Goal: Book appointment/travel/reservation

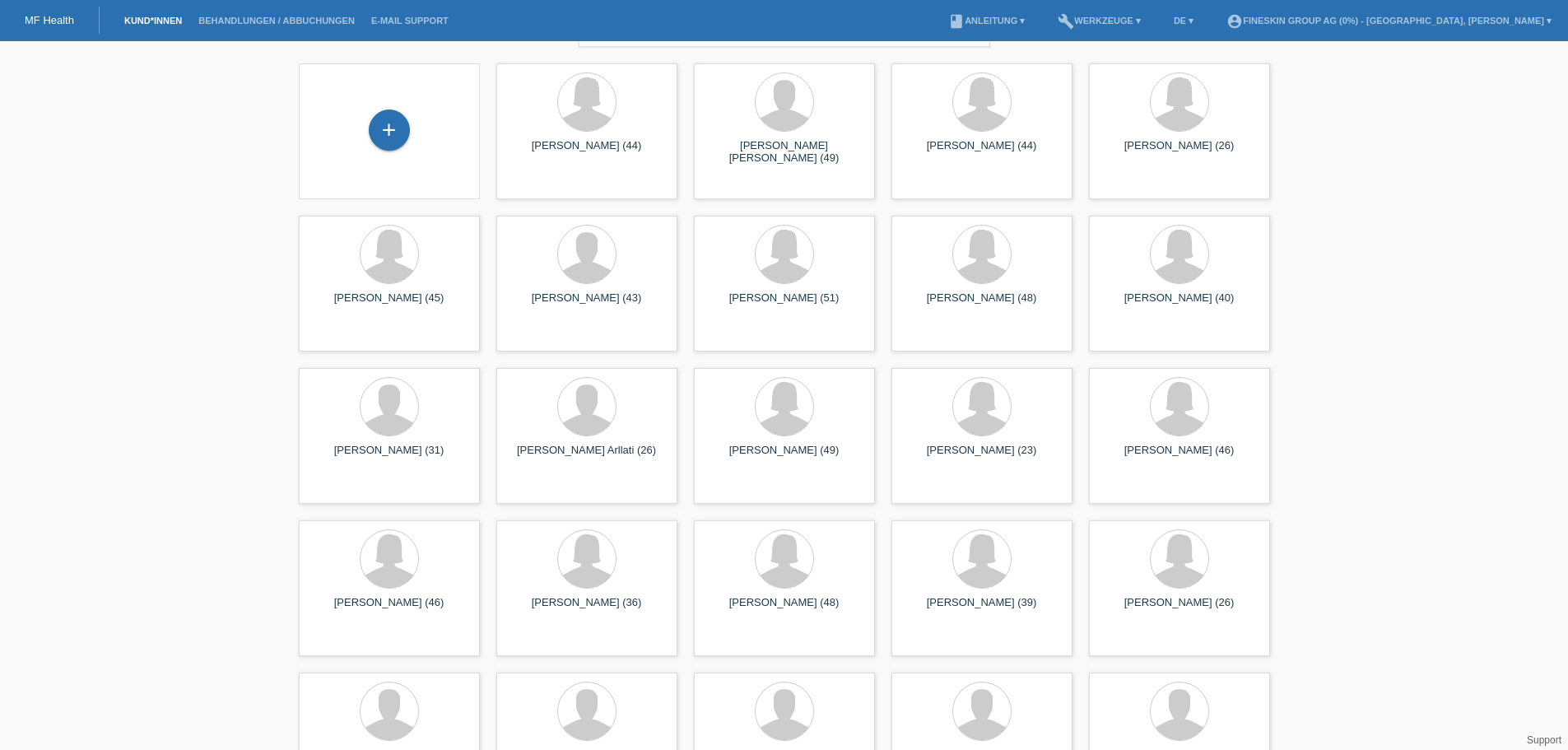
scroll to position [82, 0]
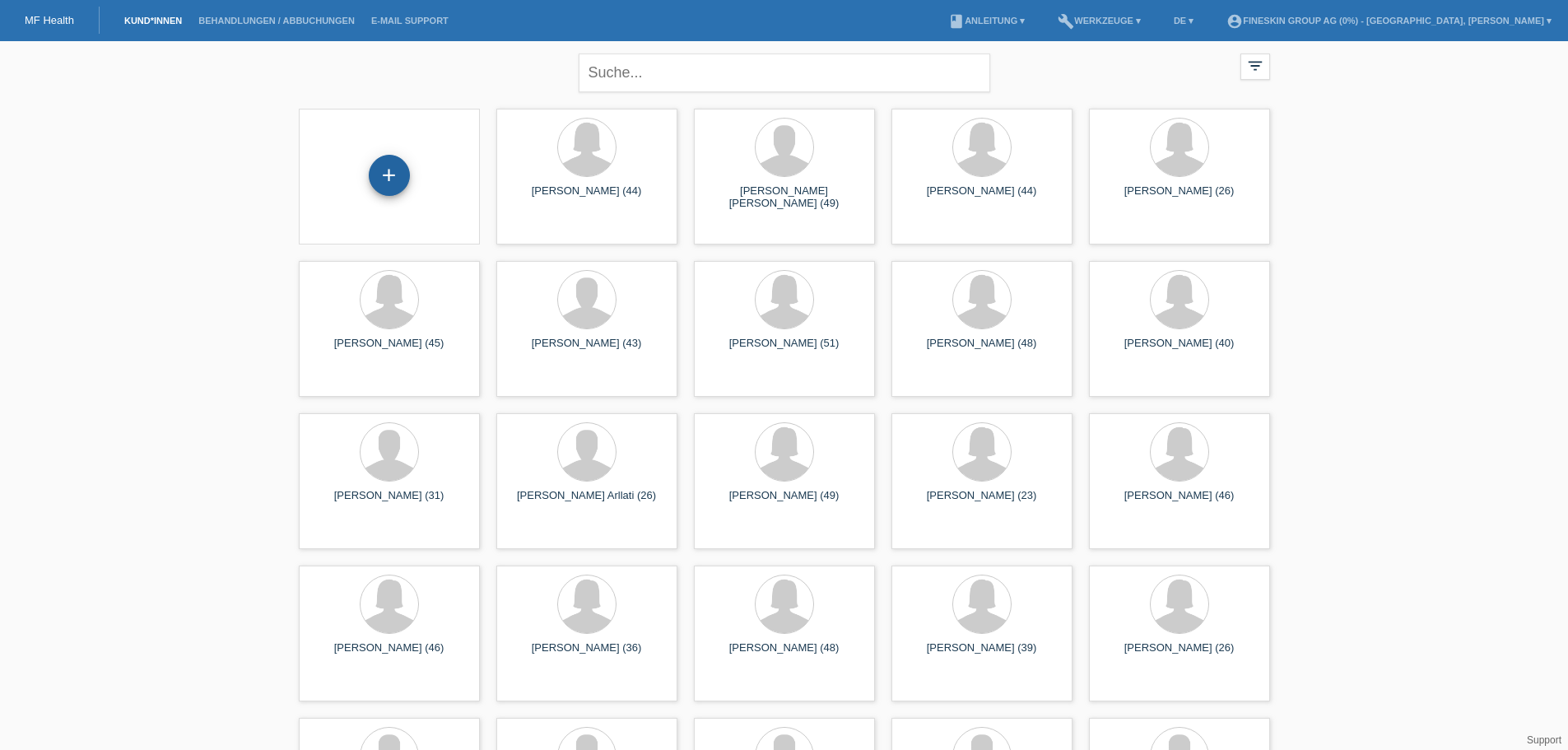
click at [397, 162] on div "+" at bounding box center [390, 176] width 41 height 41
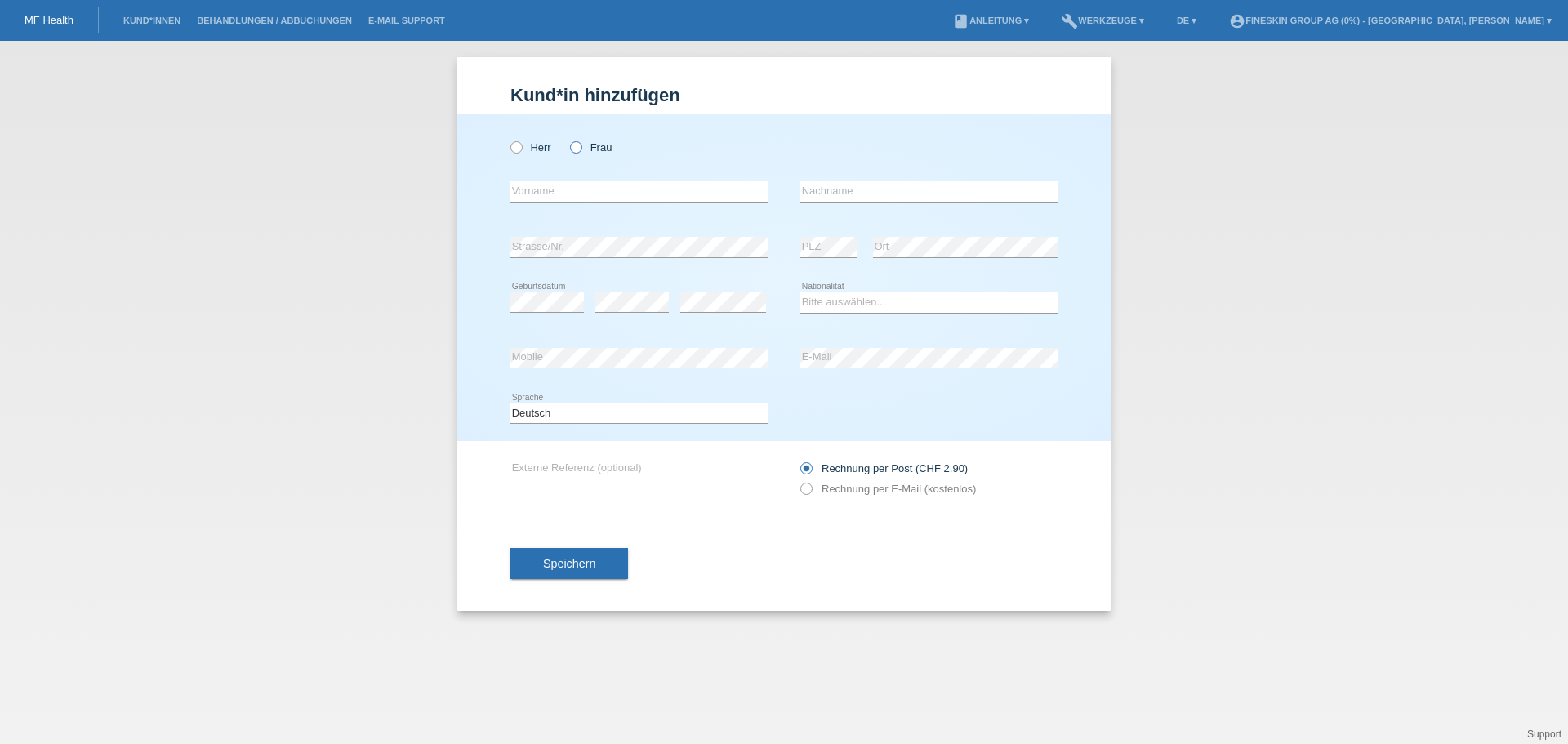
click at [568, 139] on icon at bounding box center [568, 139] width 0 height 0
click at [580, 146] on input "Frau" at bounding box center [575, 147] width 11 height 11
radio input "true"
click at [568, 139] on icon at bounding box center [568, 139] width 0 height 0
click at [580, 146] on input "Frau" at bounding box center [575, 147] width 11 height 11
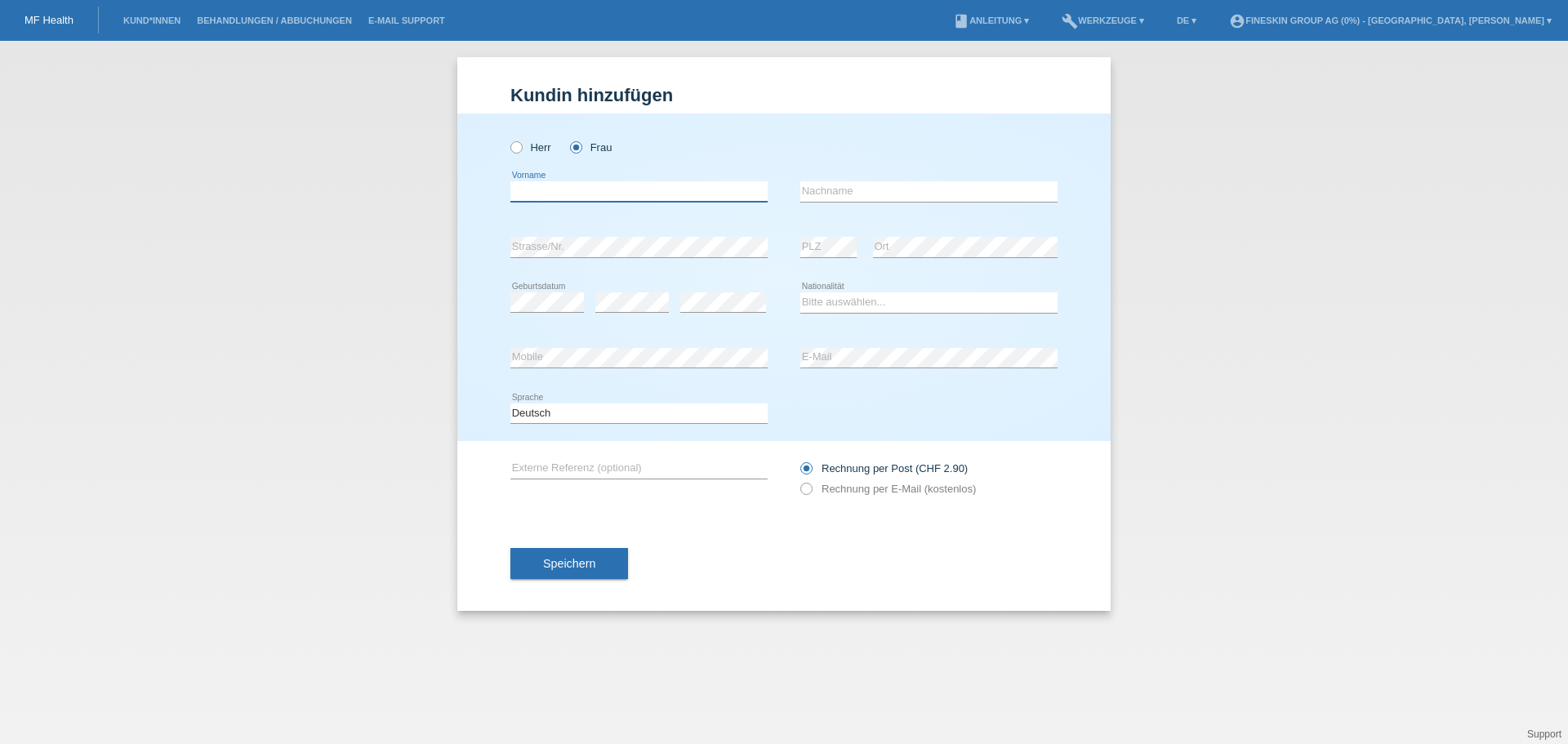
click at [581, 194] on input "text" at bounding box center [640, 191] width 258 height 21
click at [508, 139] on icon at bounding box center [508, 139] width 0 height 0
click at [519, 145] on input "Herr" at bounding box center [516, 147] width 11 height 11
radio input "true"
click at [539, 205] on div "error Vorname" at bounding box center [640, 192] width 258 height 55
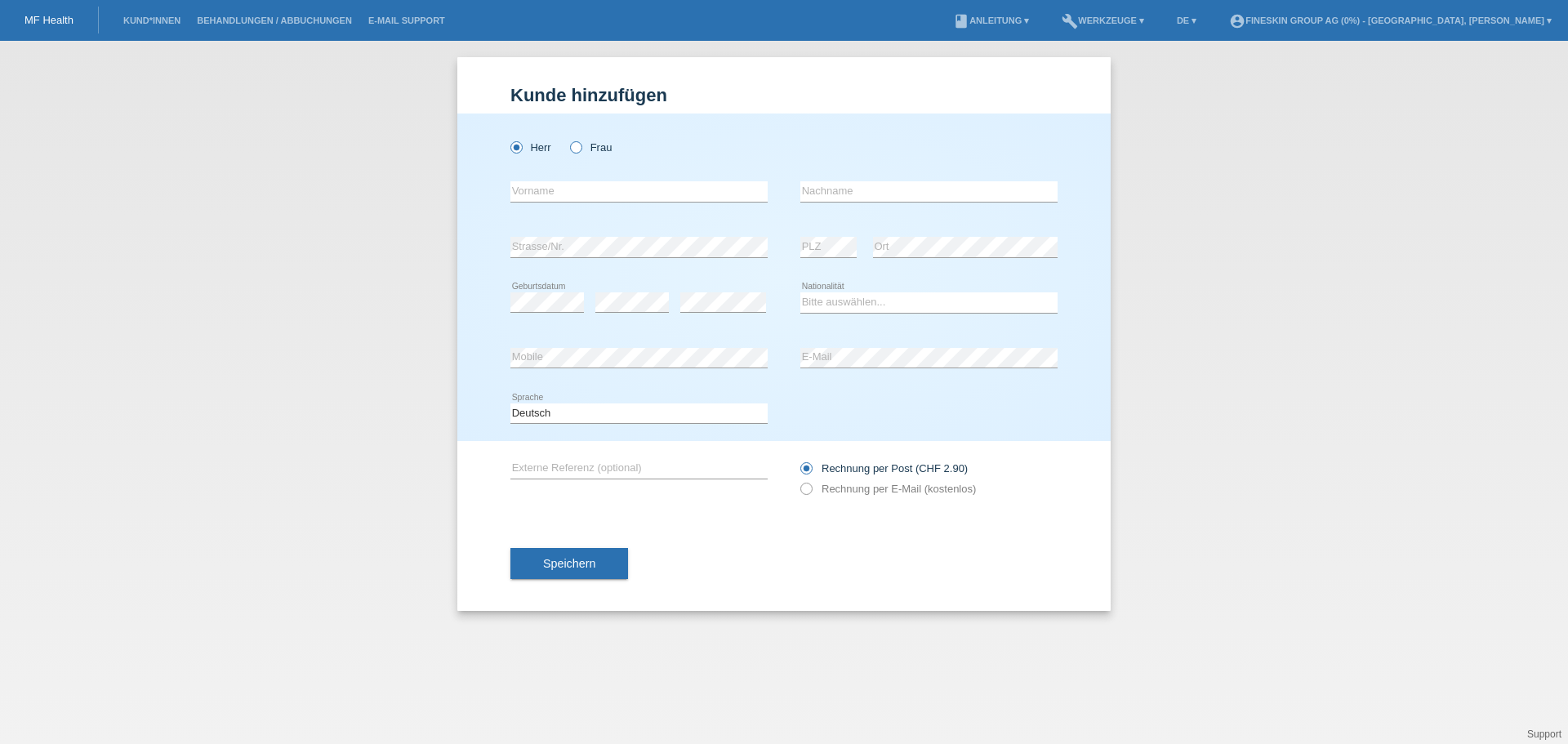
click at [584, 146] on label "Frau" at bounding box center [590, 148] width 42 height 13
click at [581, 146] on input "Frau" at bounding box center [575, 147] width 11 height 11
radio input "true"
click at [133, 23] on link "Kund*innen" at bounding box center [152, 20] width 73 height 10
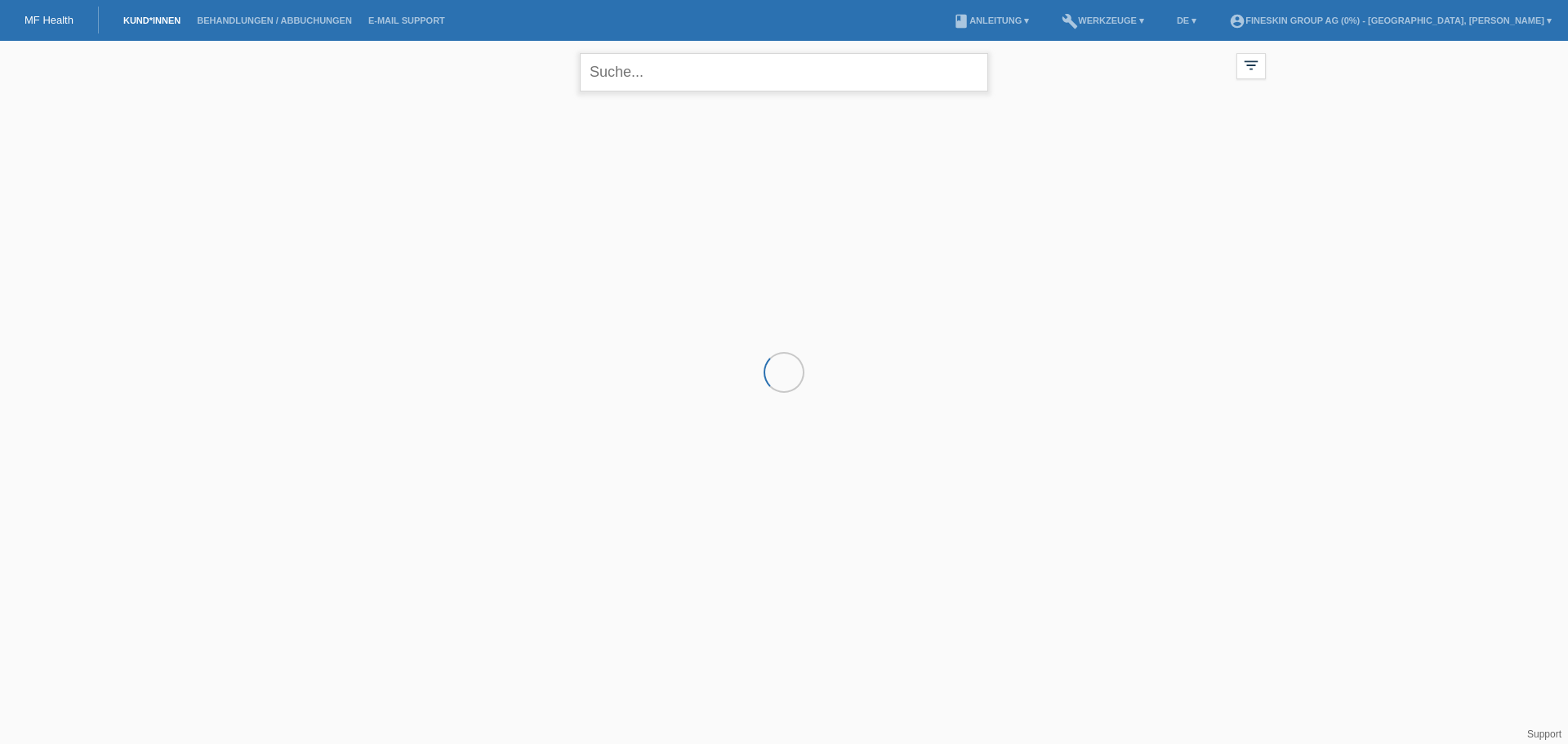
click at [616, 75] on input "text" at bounding box center [784, 72] width 409 height 38
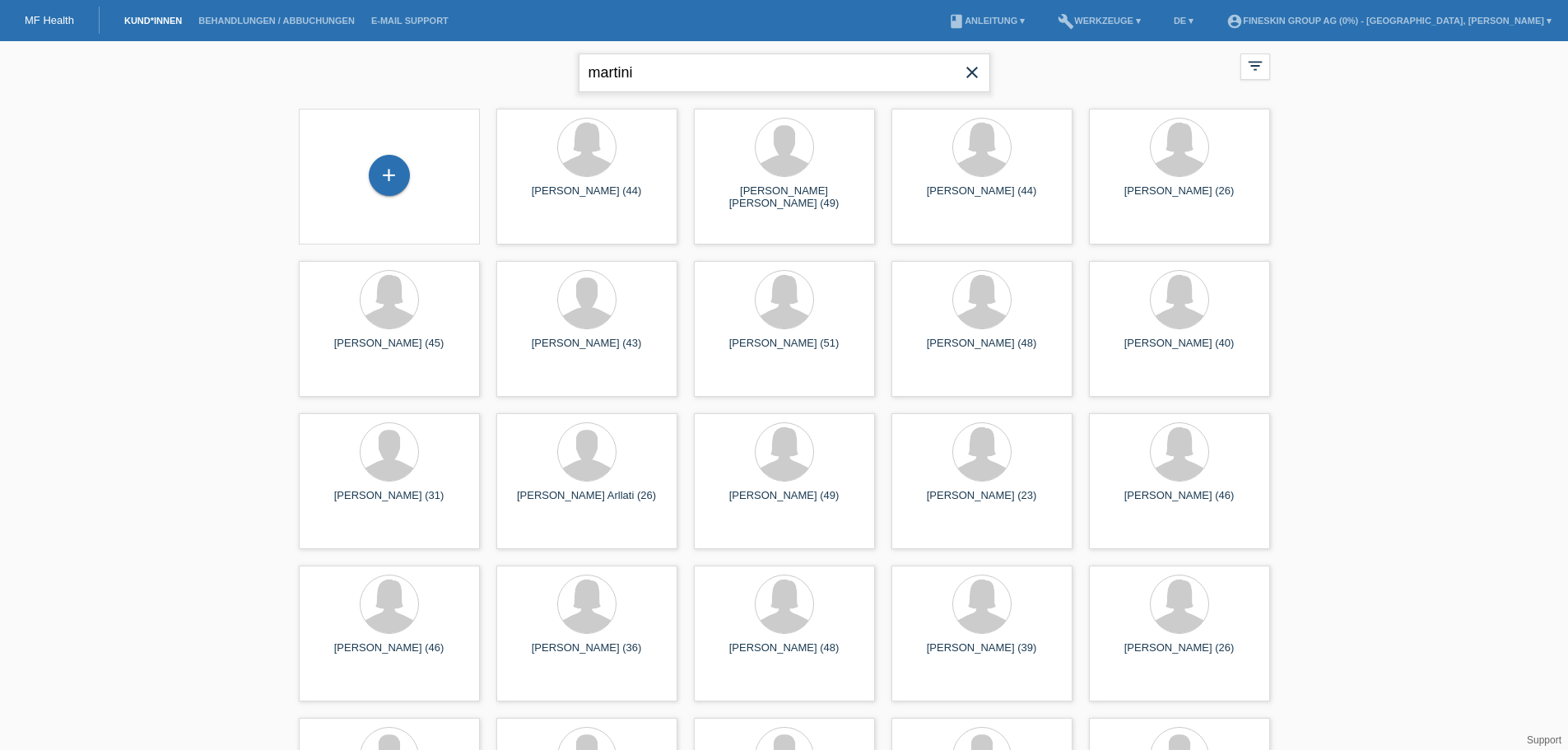
type input "martini"
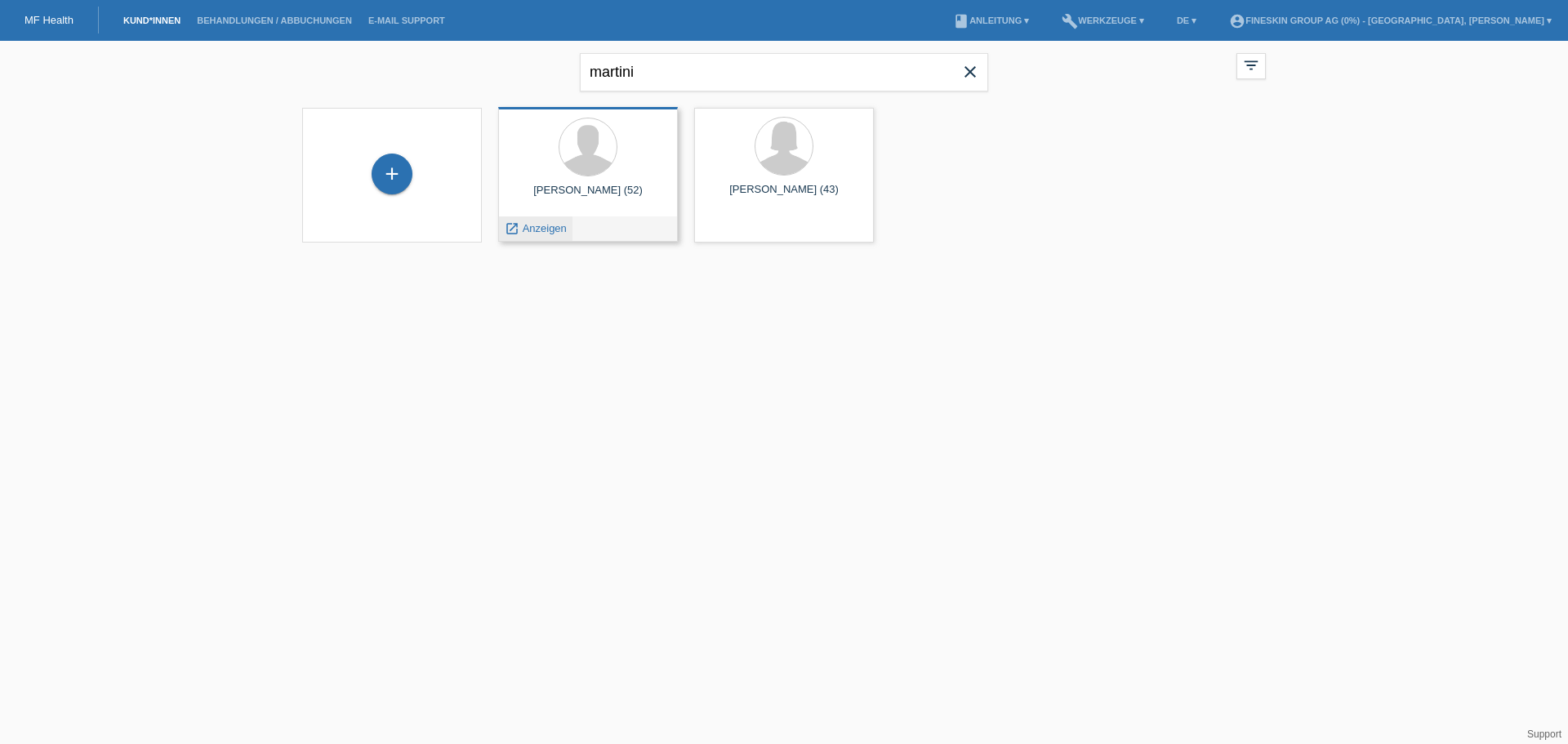
click at [563, 227] on span "Anzeigen" at bounding box center [544, 228] width 44 height 13
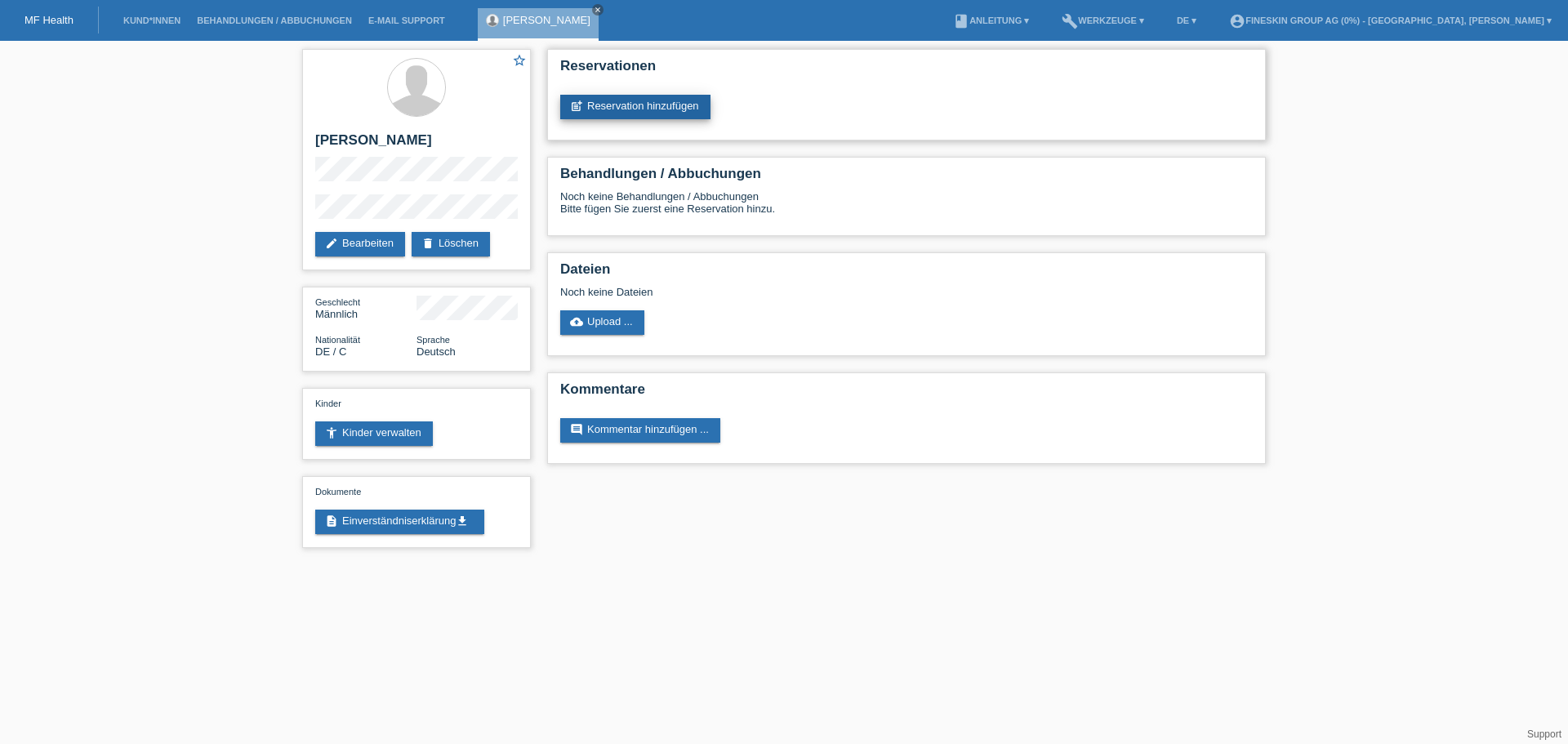
click at [642, 104] on link "post_add Reservation hinzufügen" at bounding box center [635, 106] width 150 height 24
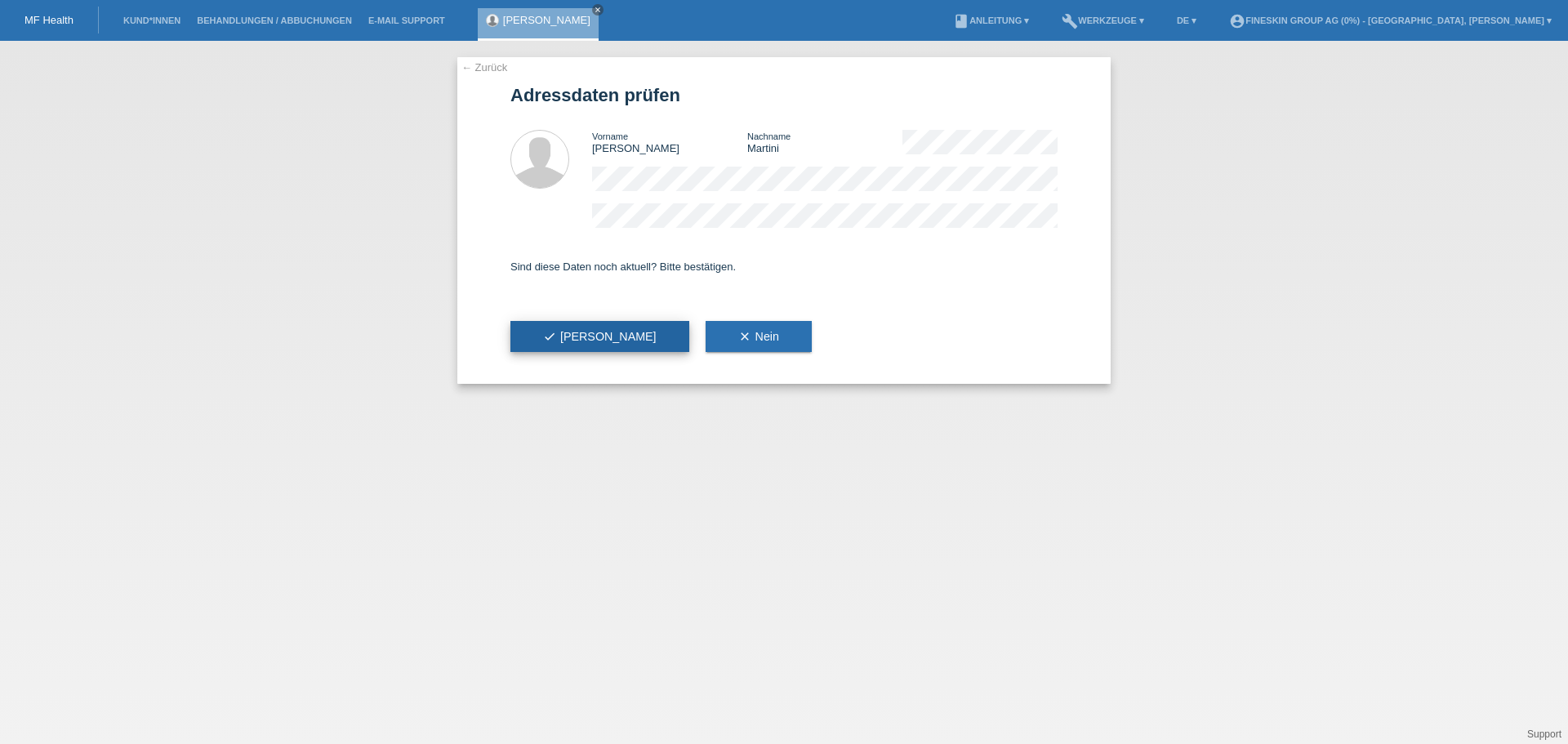
click at [587, 333] on button "check Ja" at bounding box center [600, 336] width 179 height 31
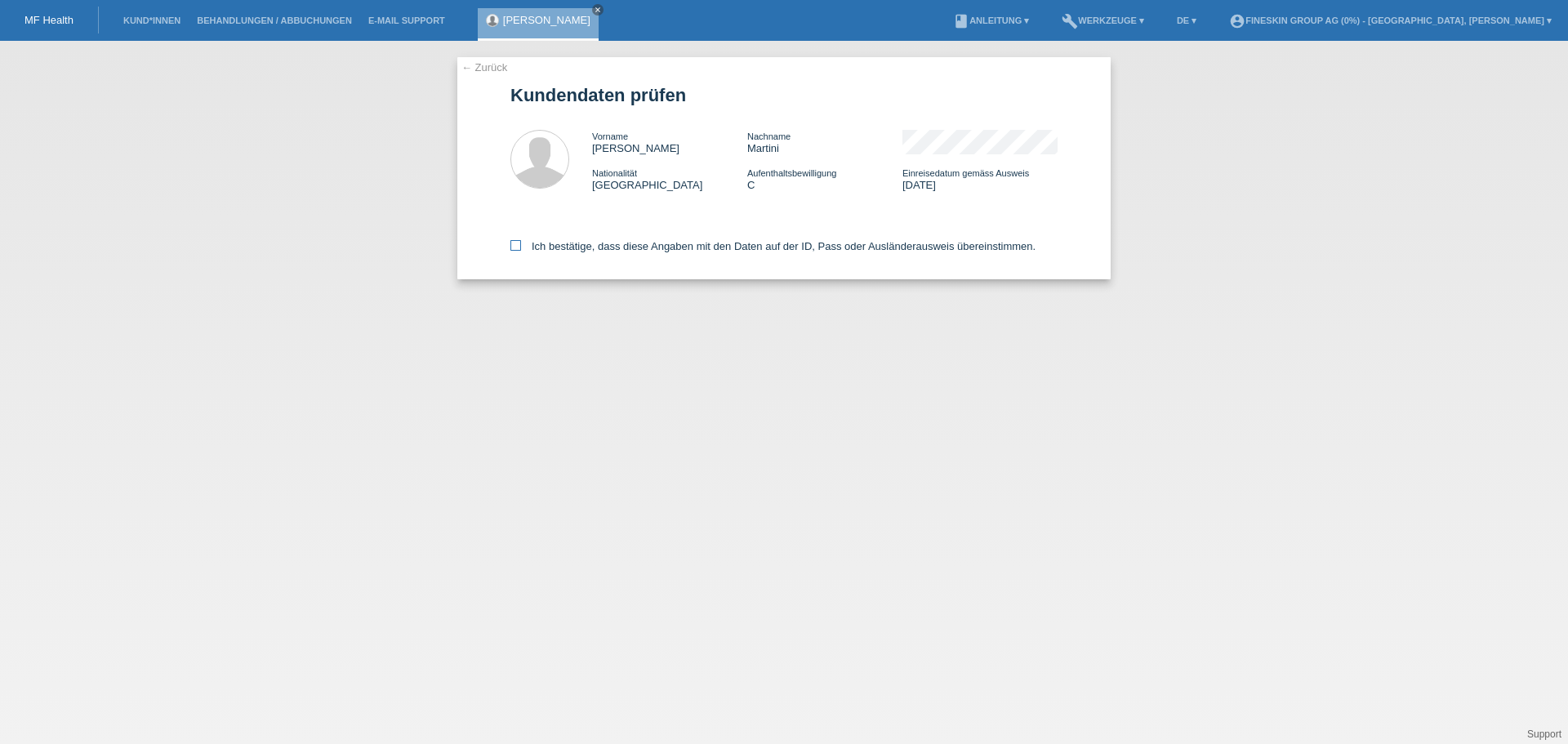
click at [538, 240] on label "Ich bestätige, dass diese Angaben mit den Daten auf der ID, Pass oder Ausländer…" at bounding box center [773, 246] width 525 height 13
click at [521, 240] on input "Ich bestätige, dass diese Angaben mit den Daten auf der ID, Pass oder Ausländer…" at bounding box center [516, 245] width 11 height 11
checkbox input "true"
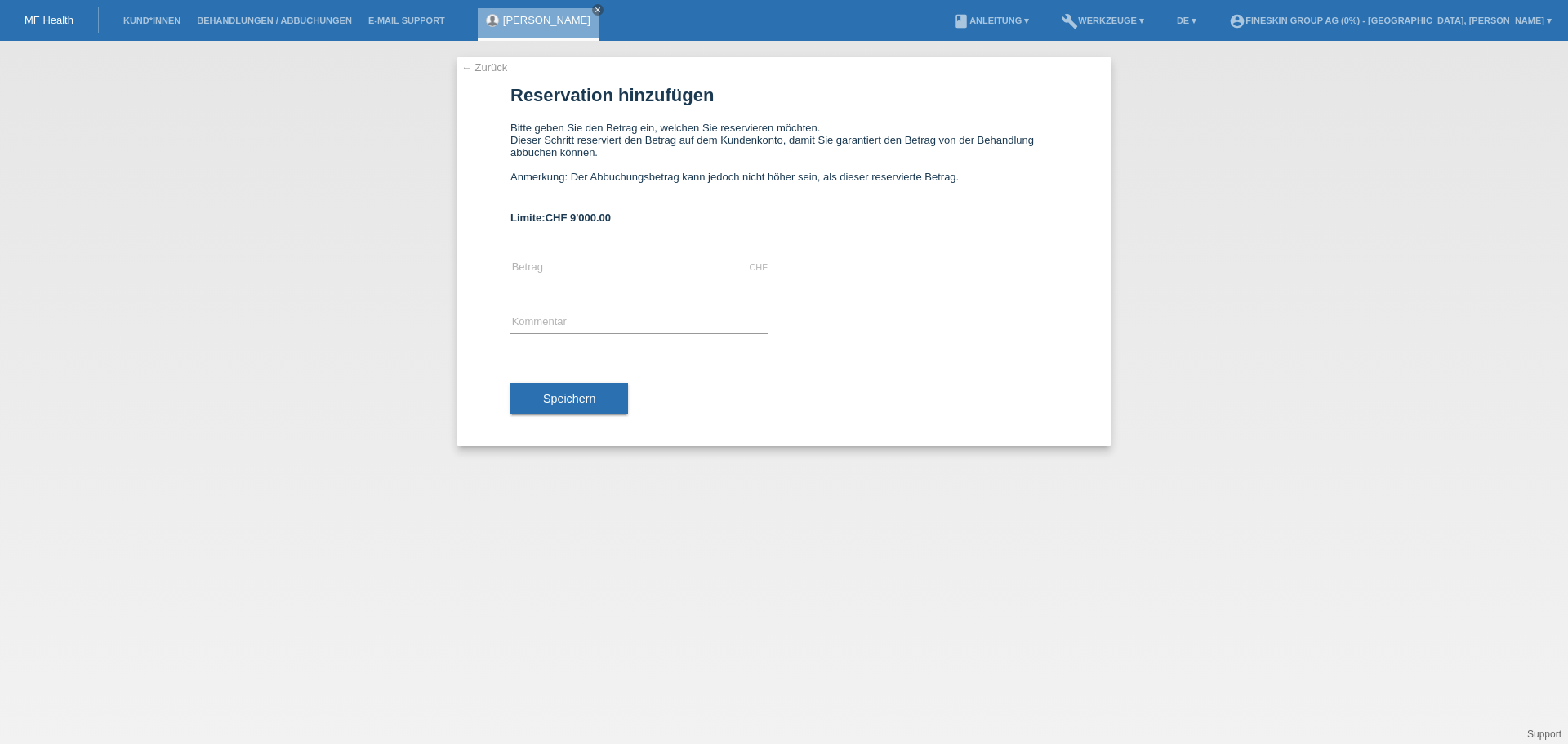
click at [38, 14] on link "MF Health" at bounding box center [48, 21] width 49 height 13
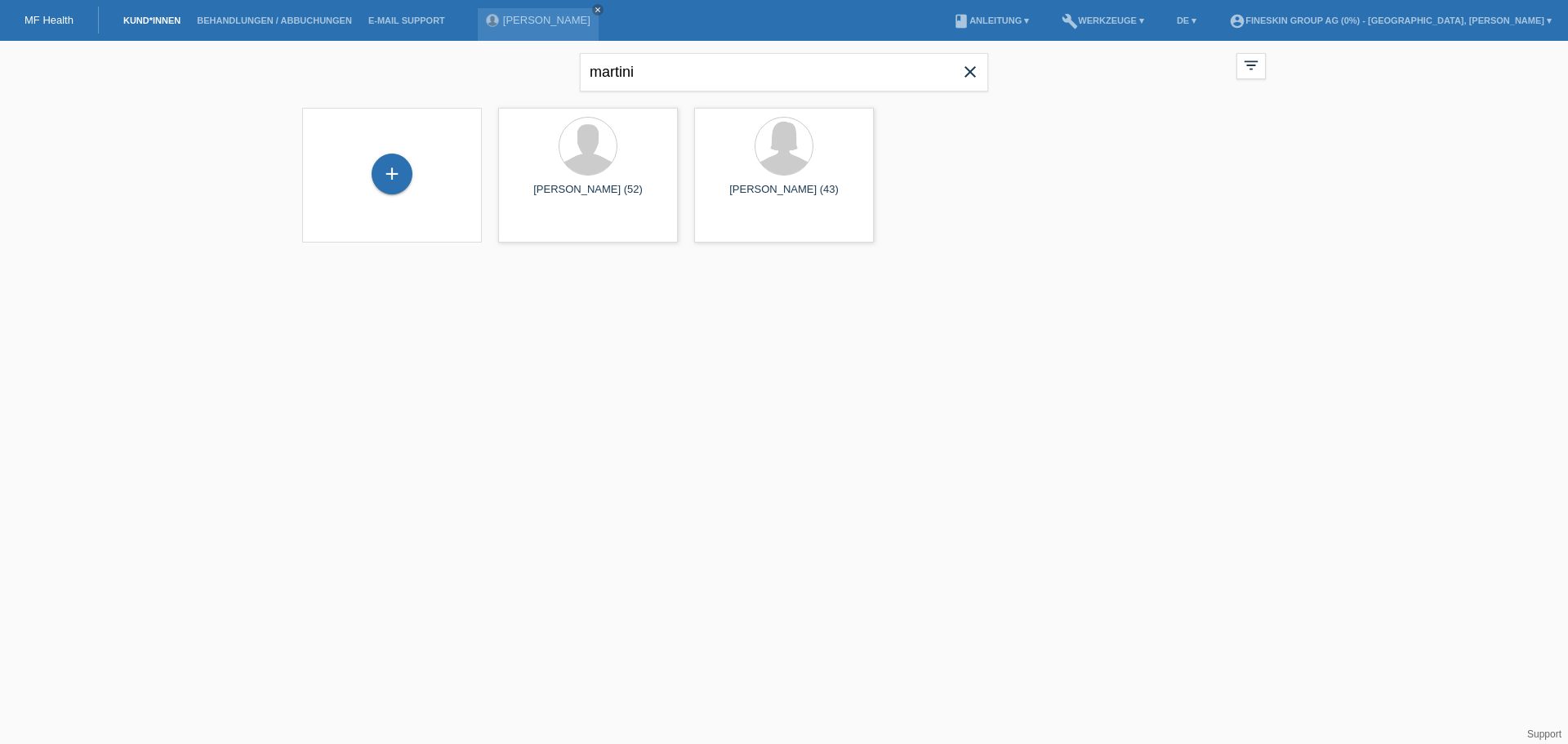
click at [971, 71] on icon "close" at bounding box center [970, 72] width 20 height 20
click at [403, 182] on div "+" at bounding box center [392, 174] width 41 height 41
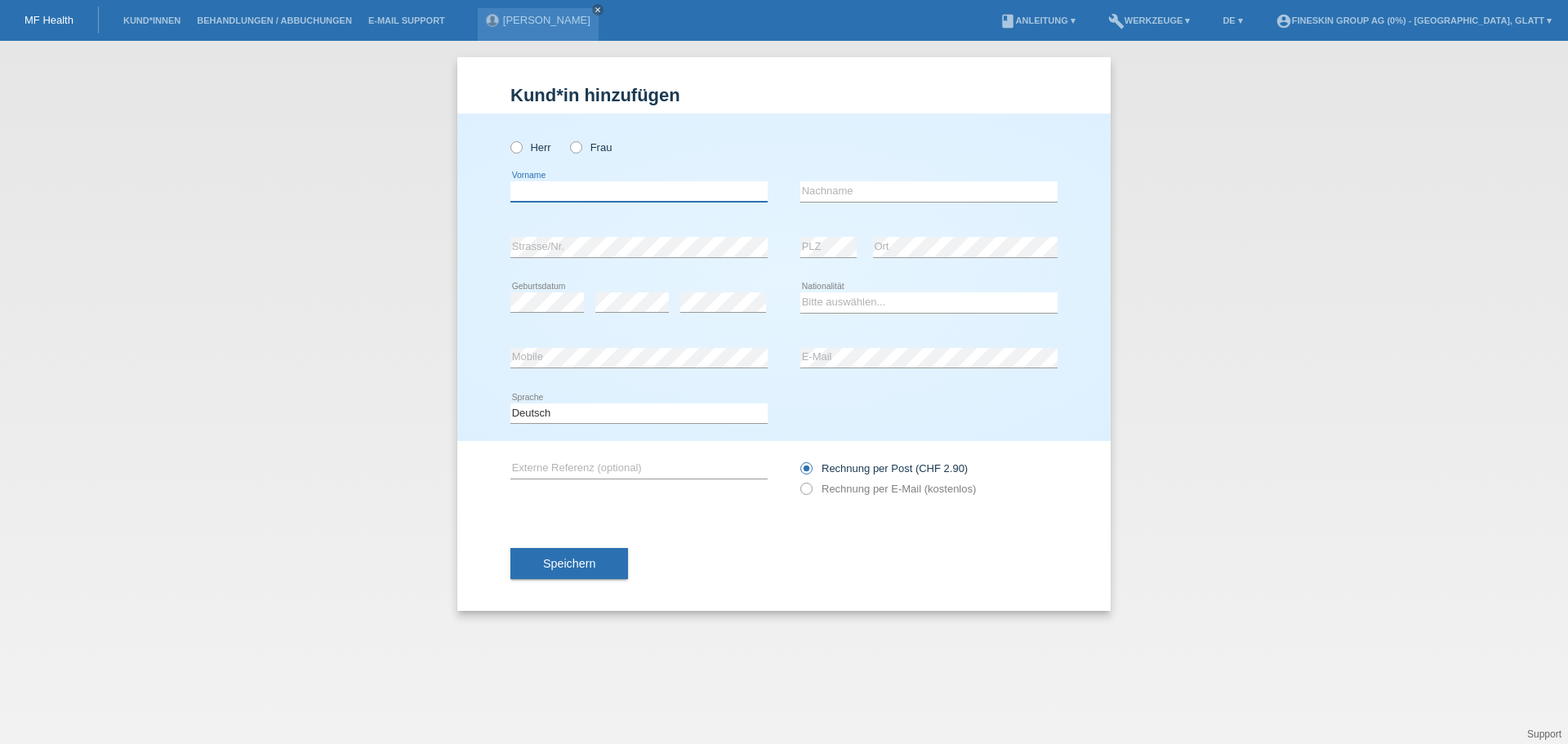
click at [626, 189] on input "text" at bounding box center [640, 191] width 258 height 21
paste input "Tanja Myriam"
type input "Tanja Myriam"
click at [568, 139] on icon at bounding box center [568, 139] width 0 height 0
click at [578, 143] on input "Frau" at bounding box center [575, 147] width 11 height 11
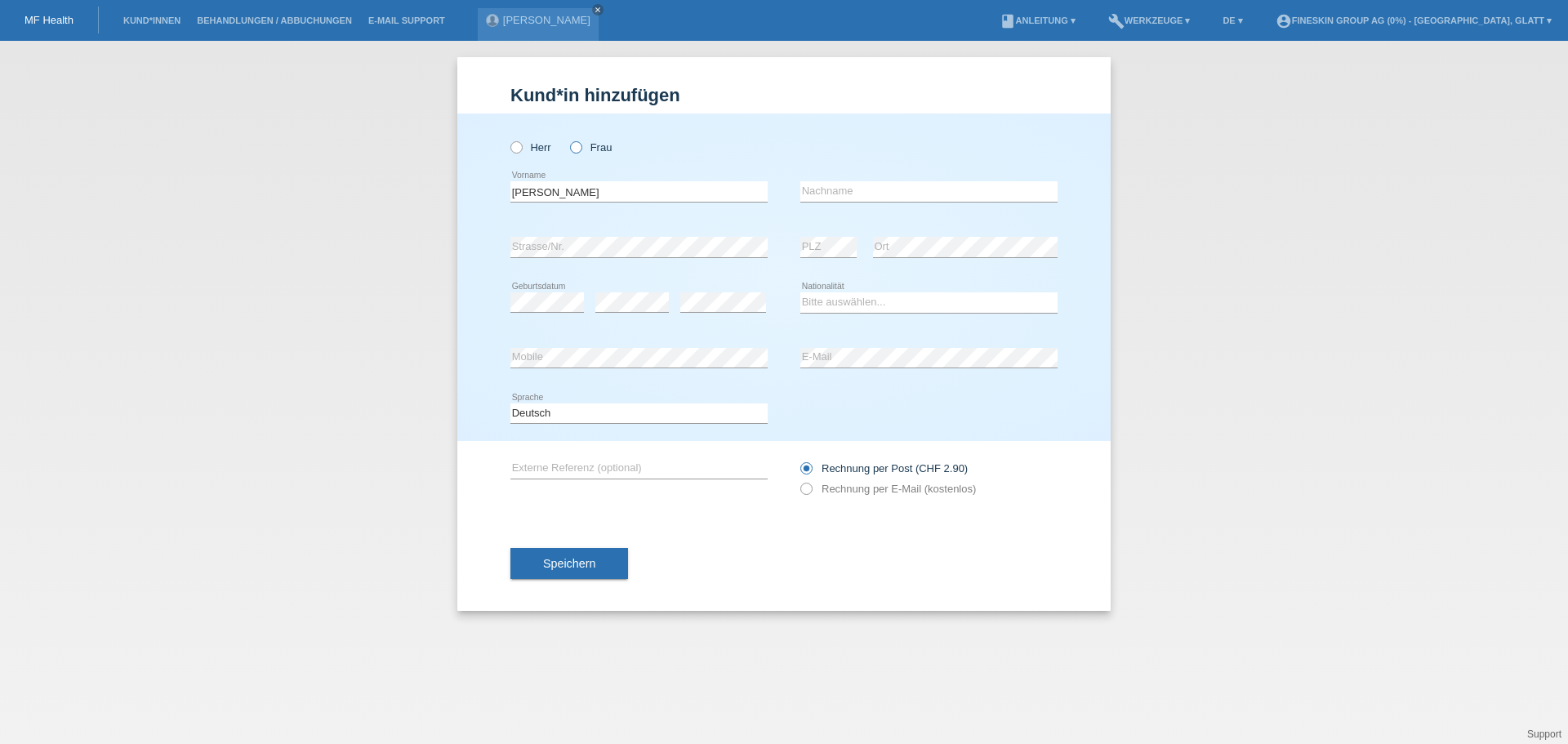
radio input "true"
click at [878, 198] on input "text" at bounding box center [929, 191] width 258 height 21
type input "Moos"
click at [547, 313] on icon at bounding box center [547, 312] width 73 height 1
click at [742, 288] on div "error" at bounding box center [724, 303] width 86 height 55
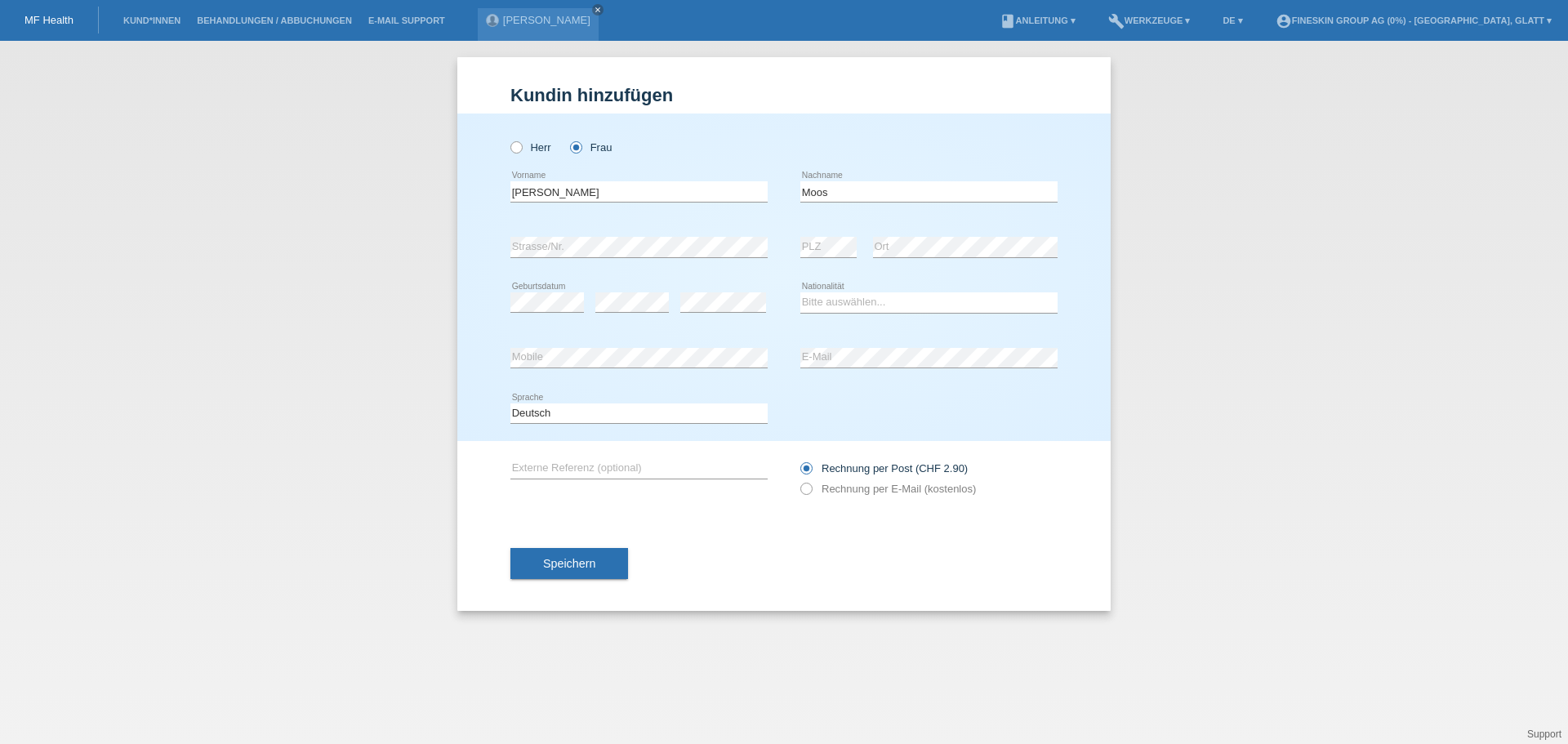
click at [742, 290] on div "error" at bounding box center [724, 303] width 86 height 55
click at [818, 305] on select "Bitte auswählen... Schweiz Deutschland Liechtenstein Österreich ------------ Af…" at bounding box center [929, 302] width 258 height 20
select select "CH"
click at [801, 292] on select "Bitte auswählen... Schweiz Deutschland Liechtenstein Österreich ------------ Af…" at bounding box center [929, 302] width 258 height 20
click at [489, 351] on div "Herr Frau Tanja Myriam error Vorname" at bounding box center [784, 277] width 653 height 327
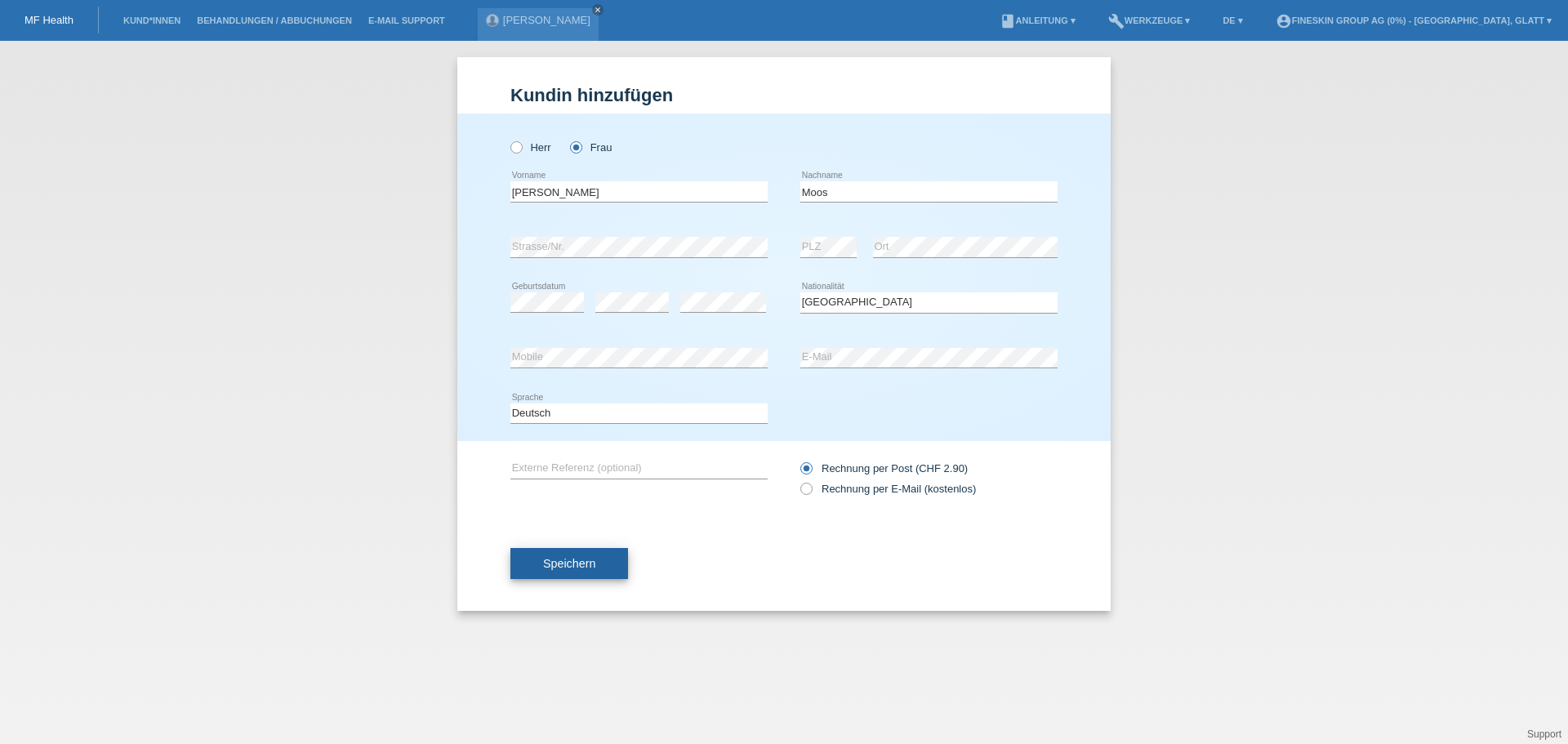
click at [600, 558] on button "Speichern" at bounding box center [569, 563] width 117 height 31
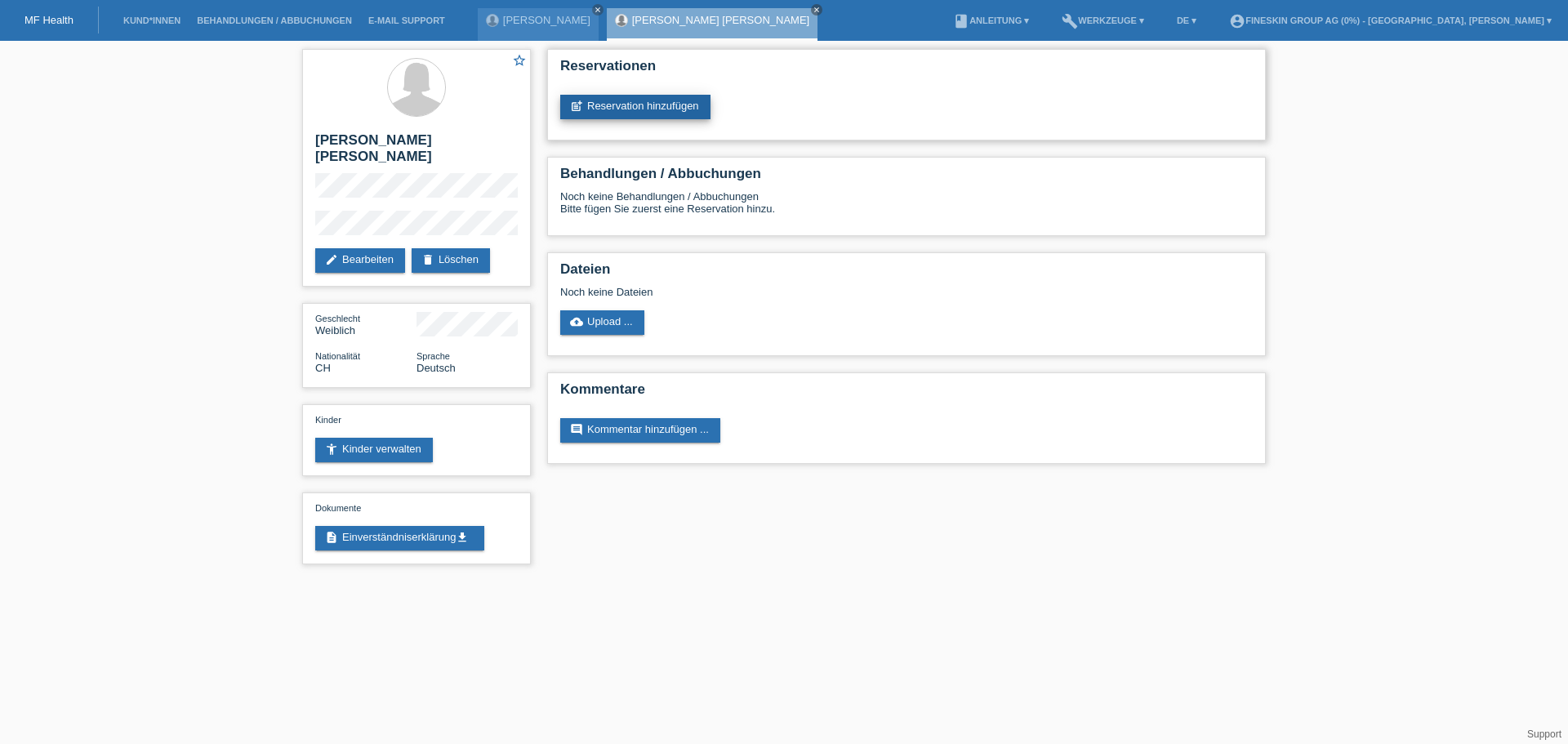
click at [672, 108] on link "post_add Reservation hinzufügen" at bounding box center [635, 106] width 150 height 24
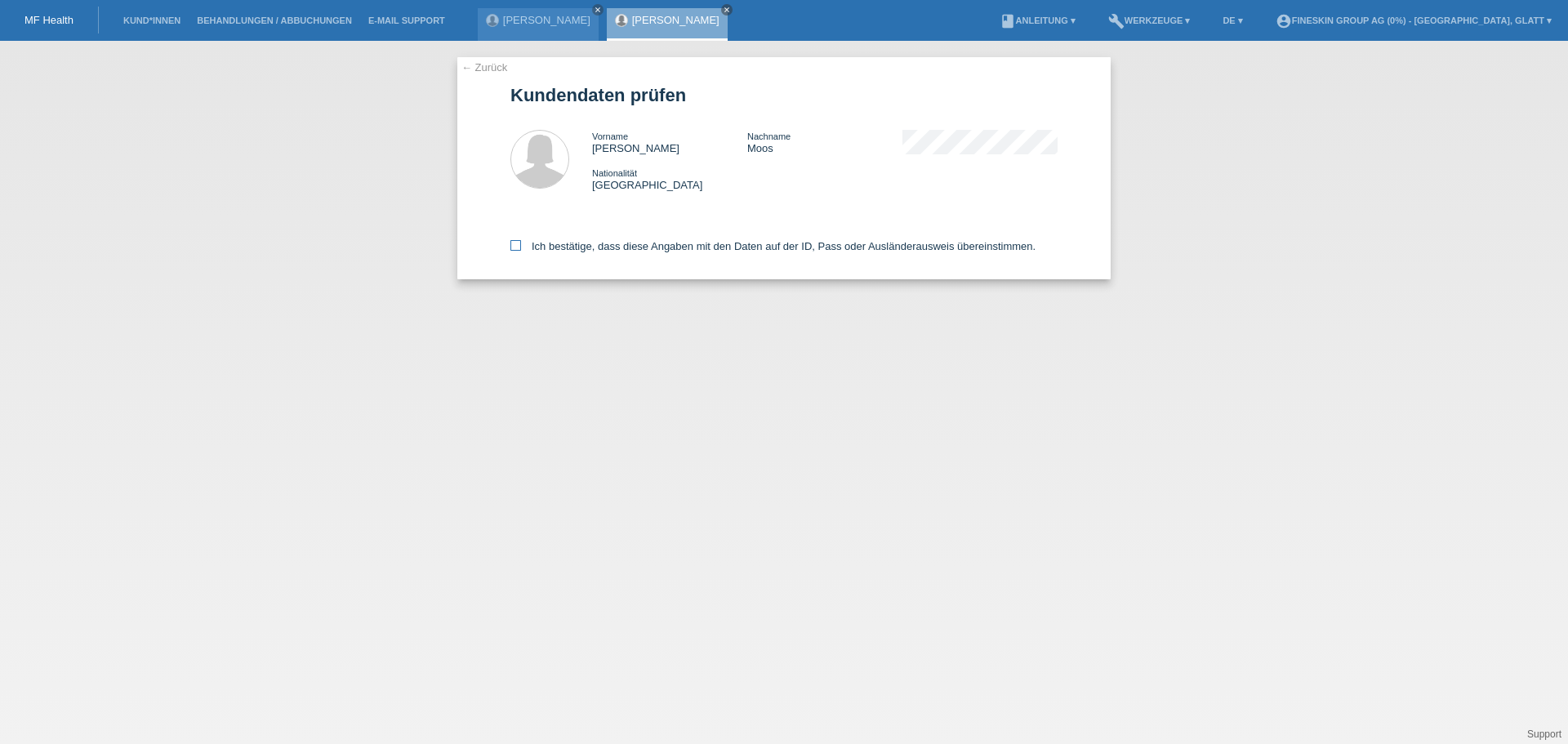
click at [605, 241] on label "Ich bestätige, dass diese Angaben mit den Daten auf der ID, Pass oder Ausländer…" at bounding box center [773, 246] width 525 height 13
click at [520, 243] on icon at bounding box center [516, 245] width 11 height 11
click at [520, 243] on input "Ich bestätige, dass diese Angaben mit den Daten auf der ID, Pass oder Ausländer…" at bounding box center [516, 245] width 11 height 11
checkbox input "true"
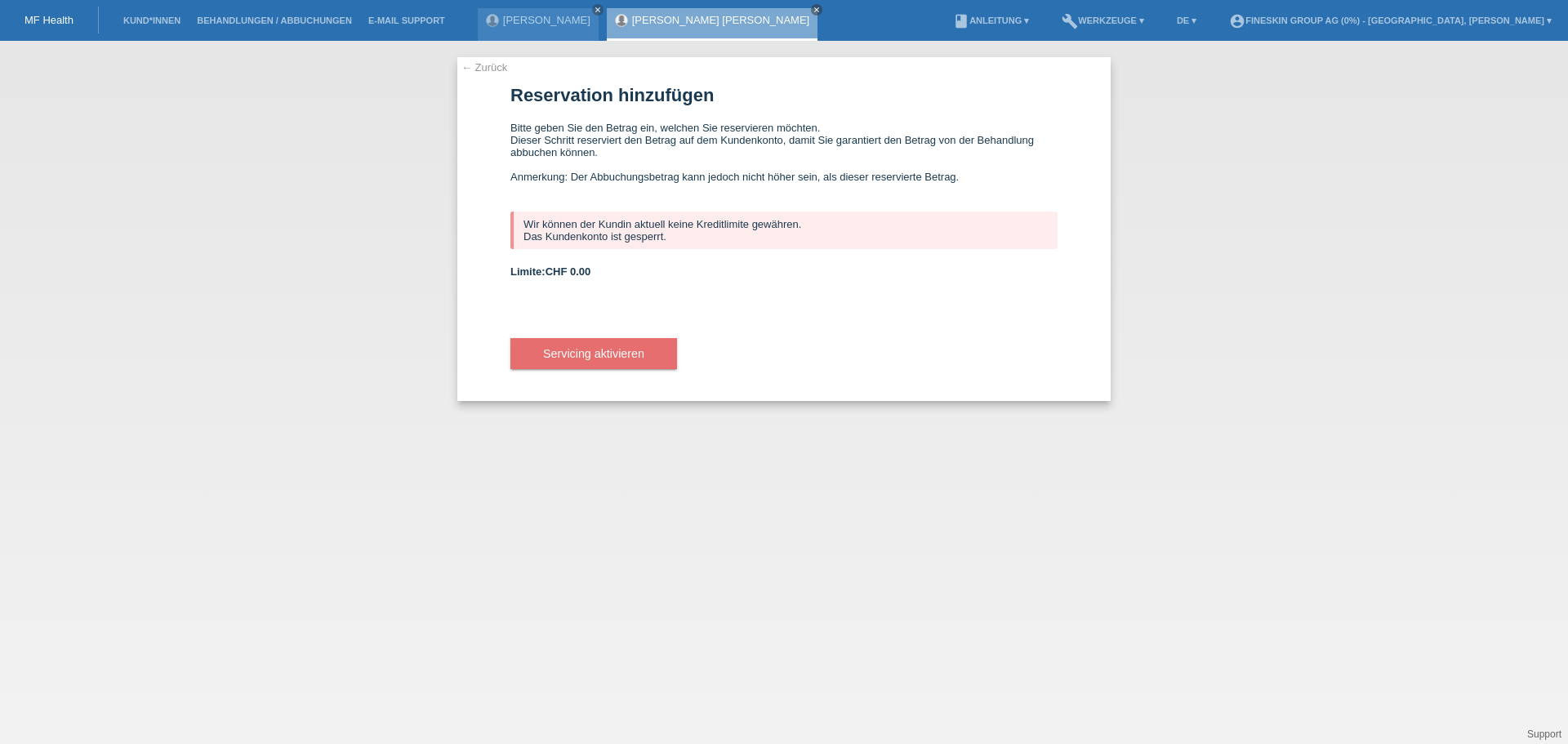
click at [656, 19] on link "[PERSON_NAME] [PERSON_NAME]" at bounding box center [721, 21] width 177 height 13
